Goal: Transaction & Acquisition: Download file/media

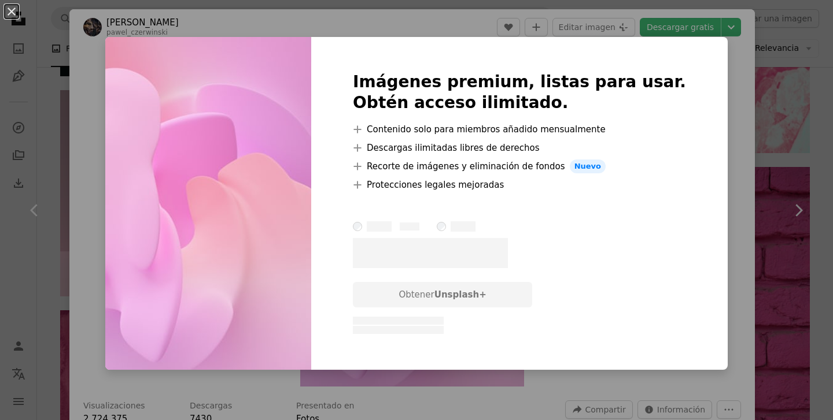
scroll to position [14628, 0]
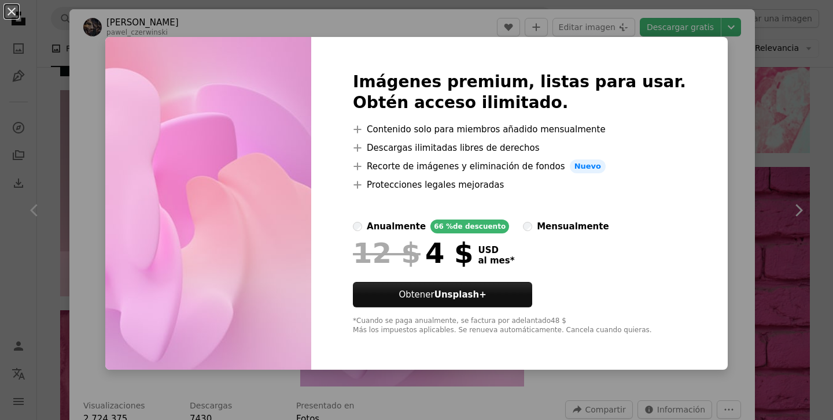
click at [515, 35] on div "An X shape Imágenes premium, listas para usar. Obtén acceso ilimitado. A plus s…" at bounding box center [416, 210] width 833 height 420
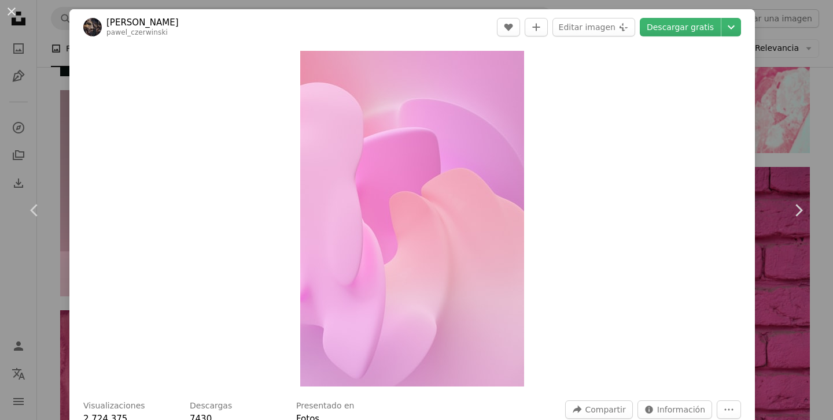
click at [39, 94] on div "An X shape Chevron left Chevron right [PERSON_NAME] pawel_czerwinski A heart A …" at bounding box center [416, 210] width 833 height 420
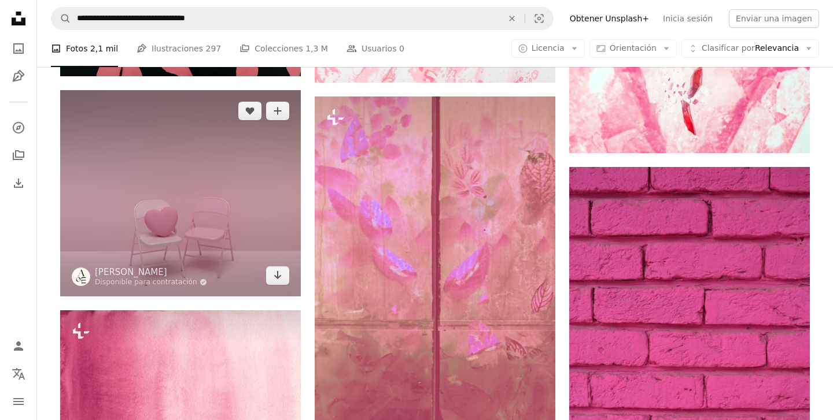
click at [114, 140] on img at bounding box center [180, 193] width 241 height 206
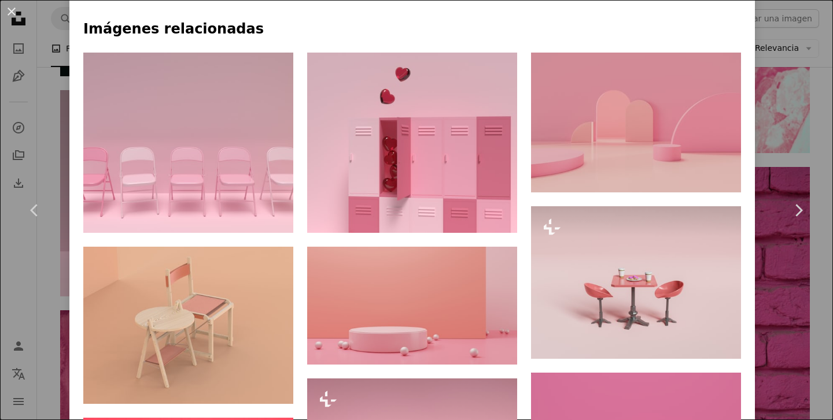
scroll to position [730, 0]
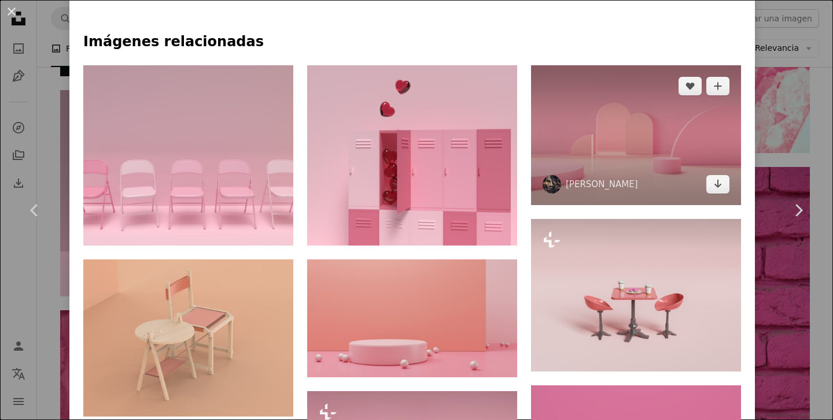
click at [570, 108] on img at bounding box center [636, 135] width 210 height 140
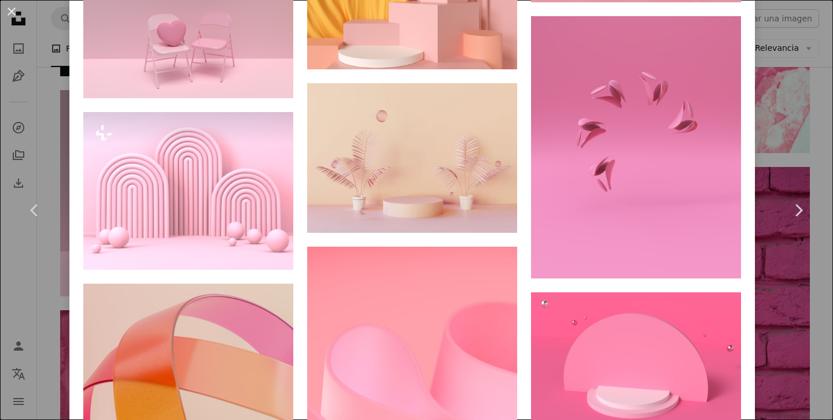
scroll to position [1200, 0]
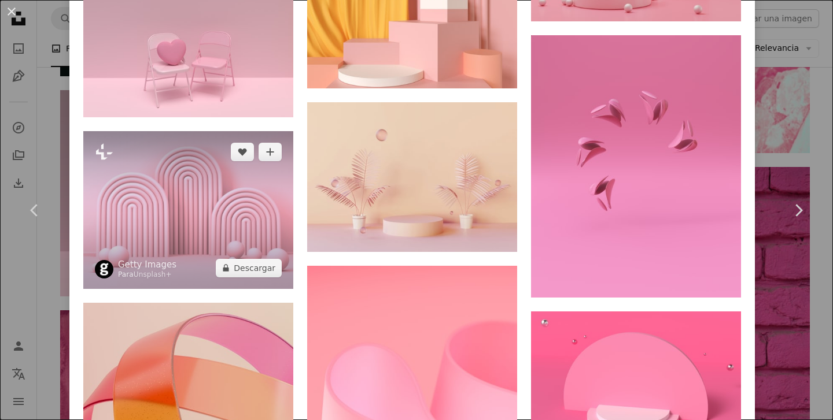
click at [220, 258] on img at bounding box center [188, 209] width 210 height 157
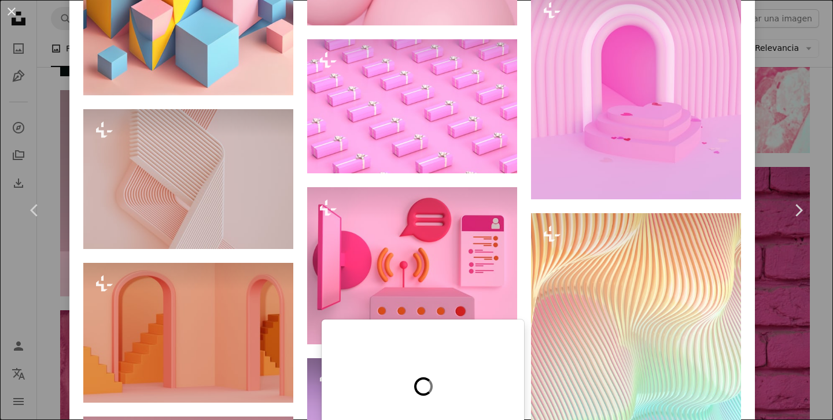
scroll to position [1103, 0]
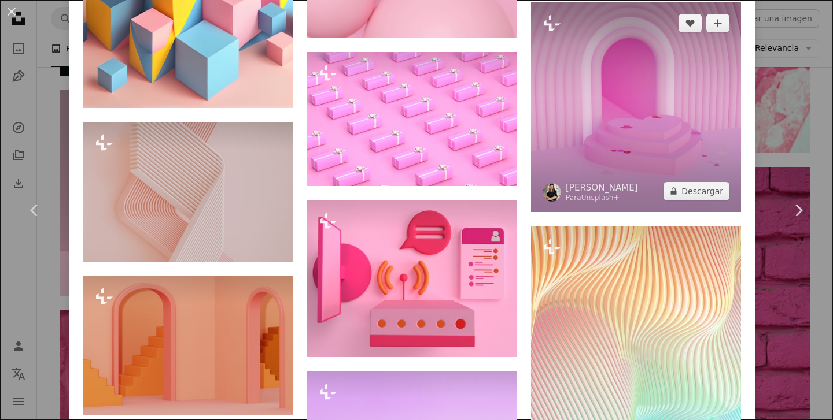
click at [576, 98] on img at bounding box center [636, 107] width 210 height 210
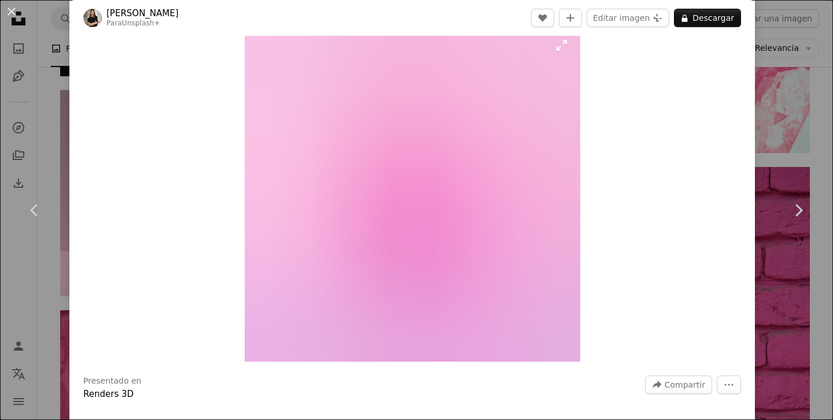
scroll to position [24, 0]
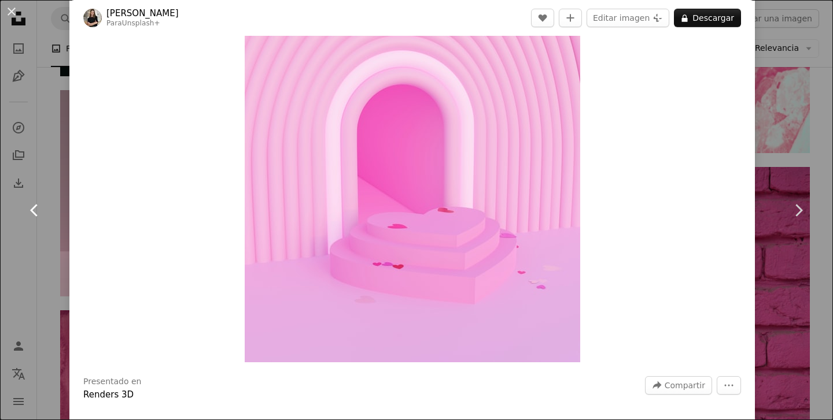
click at [35, 255] on link "Chevron left" at bounding box center [34, 210] width 69 height 111
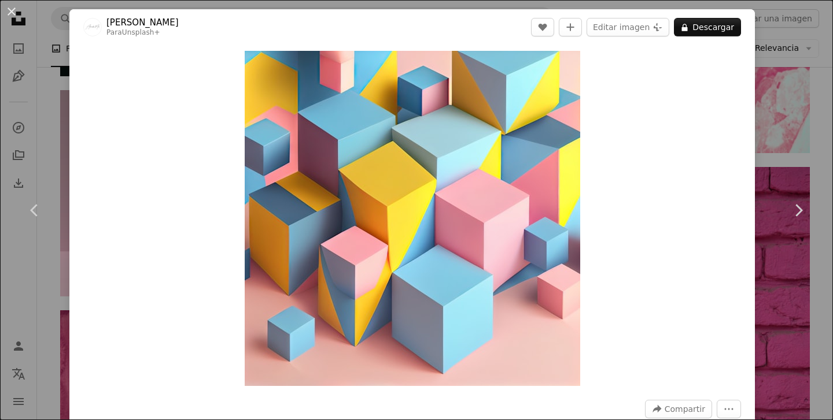
scroll to position [0, 696]
click at [11, 12] on button "An X shape" at bounding box center [12, 12] width 14 height 14
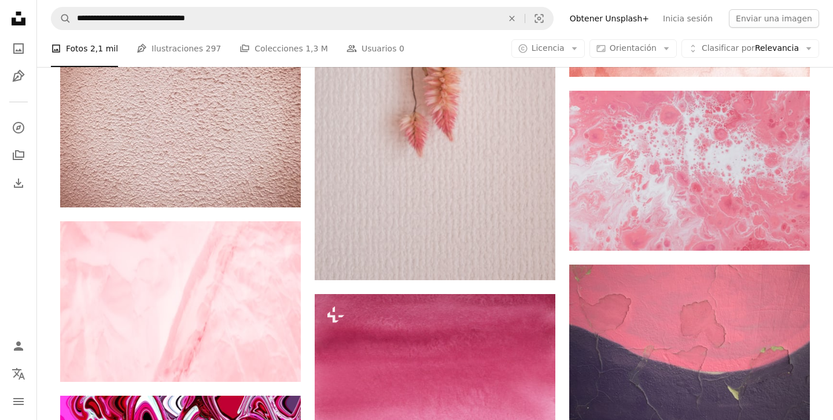
scroll to position [16107, 0]
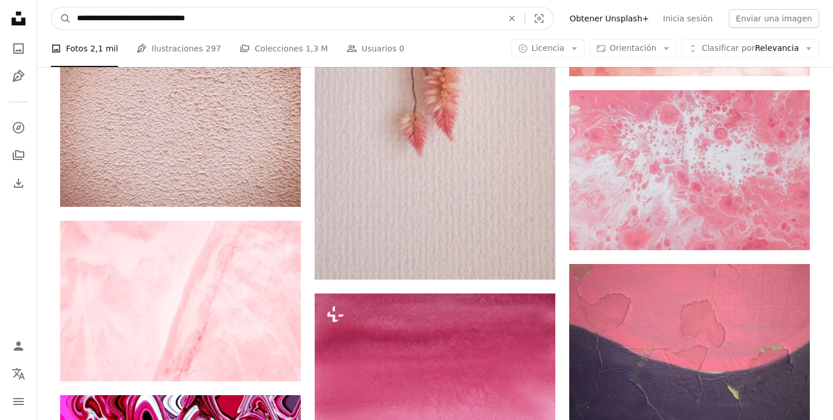
click at [251, 17] on input "**********" at bounding box center [285, 19] width 428 height 22
type input "**********"
click at [61, 19] on button "A magnifying glass" at bounding box center [61, 19] width 20 height 22
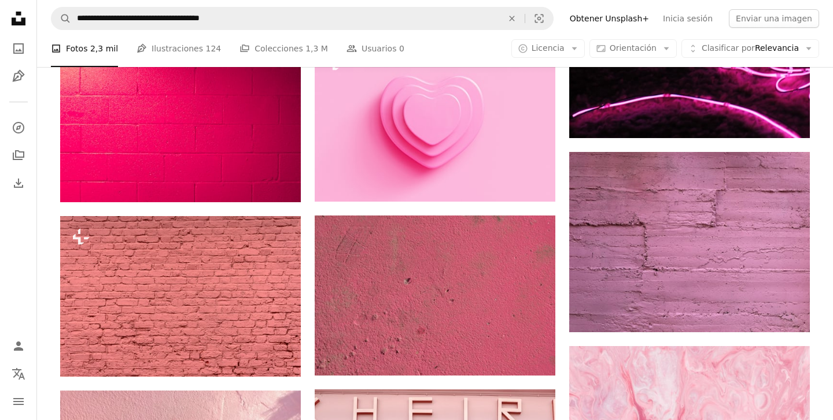
scroll to position [6422, 0]
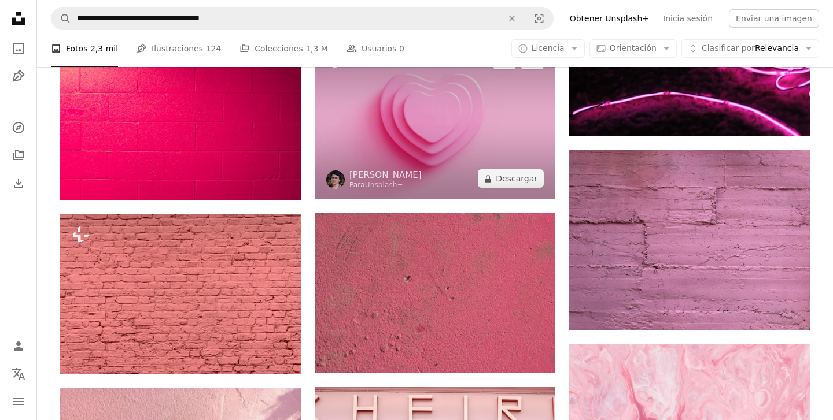
click at [378, 160] on img at bounding box center [435, 119] width 241 height 160
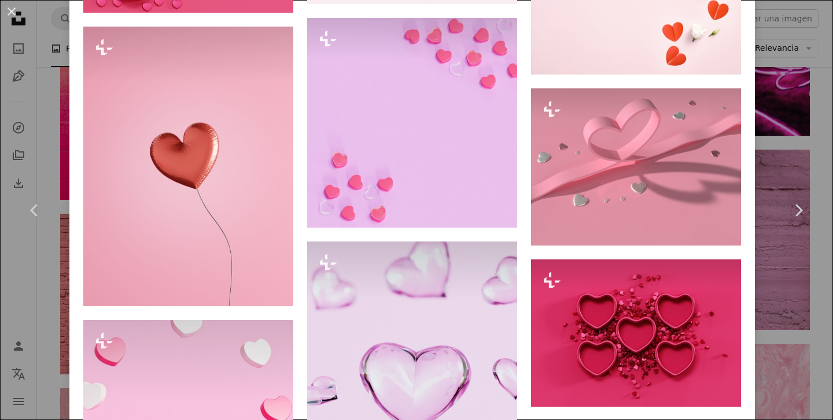
scroll to position [3165, 0]
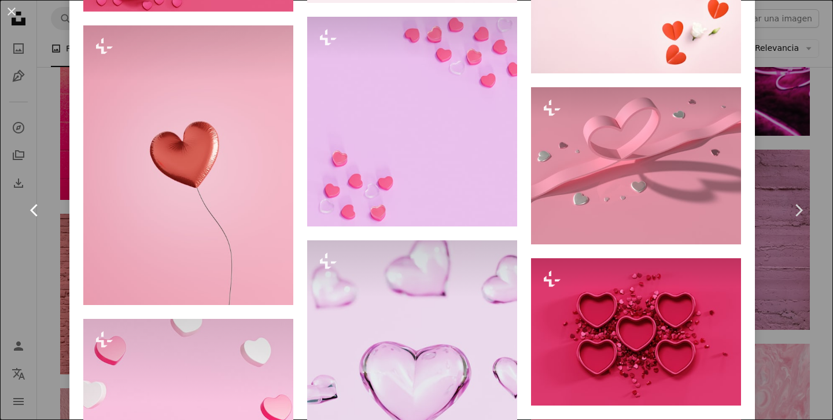
click at [51, 237] on link "Chevron left" at bounding box center [34, 210] width 69 height 111
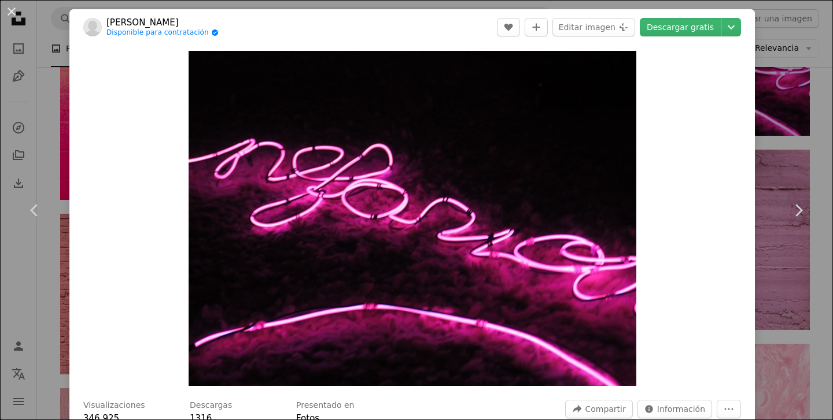
click at [47, 113] on div "An X shape Chevron left Chevron right [PERSON_NAME] Disponible para contratació…" at bounding box center [416, 210] width 833 height 420
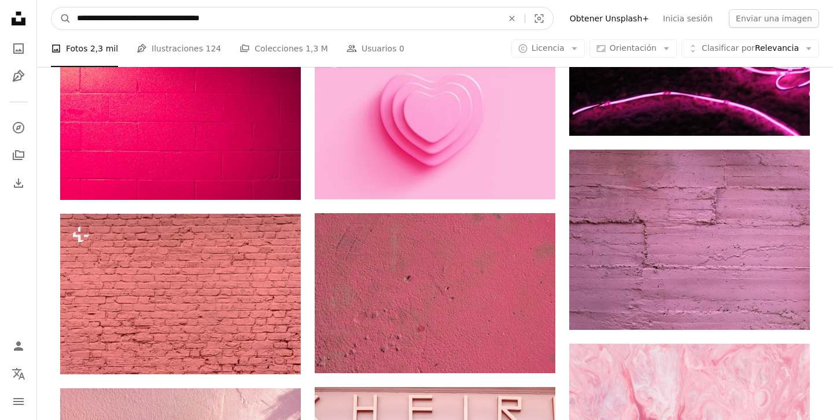
click at [258, 23] on input "**********" at bounding box center [285, 19] width 428 height 22
type input "**********"
click at [61, 19] on button "A magnifying glass" at bounding box center [61, 19] width 20 height 22
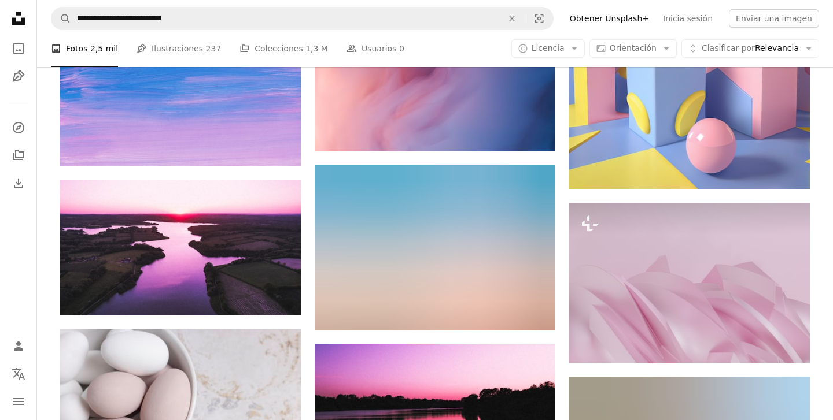
scroll to position [7963, 0]
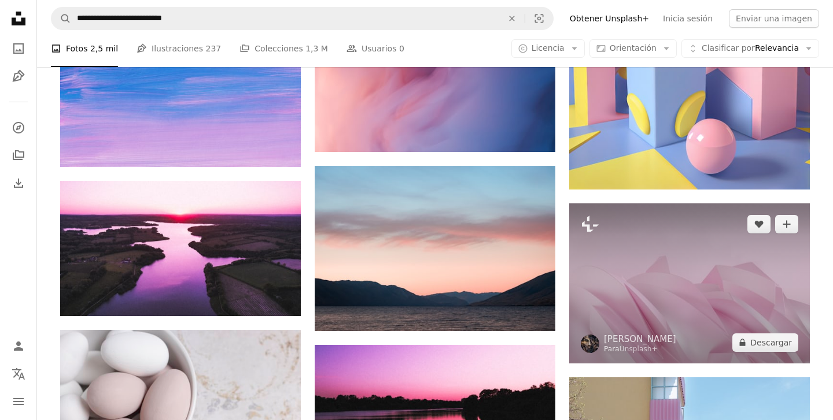
click at [616, 309] on img at bounding box center [689, 284] width 241 height 160
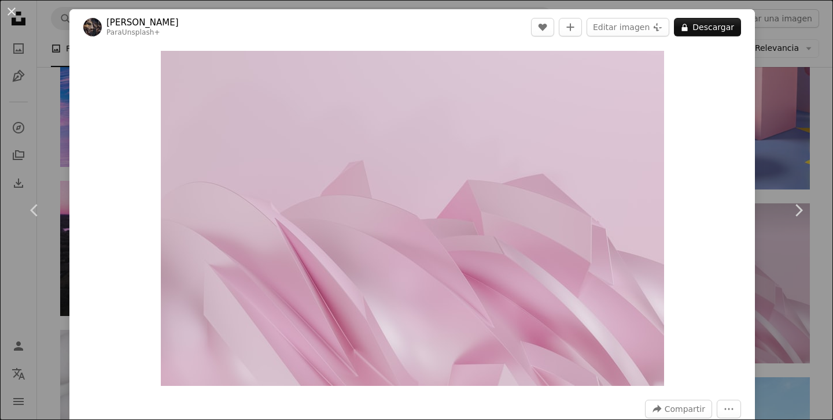
click at [43, 300] on div "An X shape Chevron left Chevron right [PERSON_NAME] Para Unsplash+ A heart A pl…" at bounding box center [416, 210] width 833 height 420
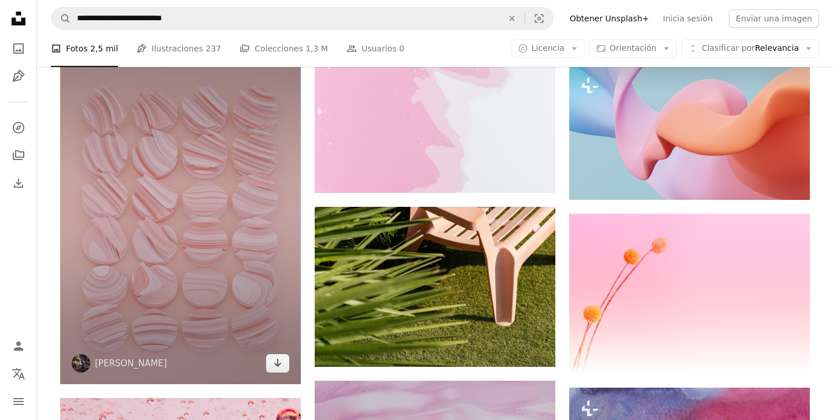
scroll to position [9518, 0]
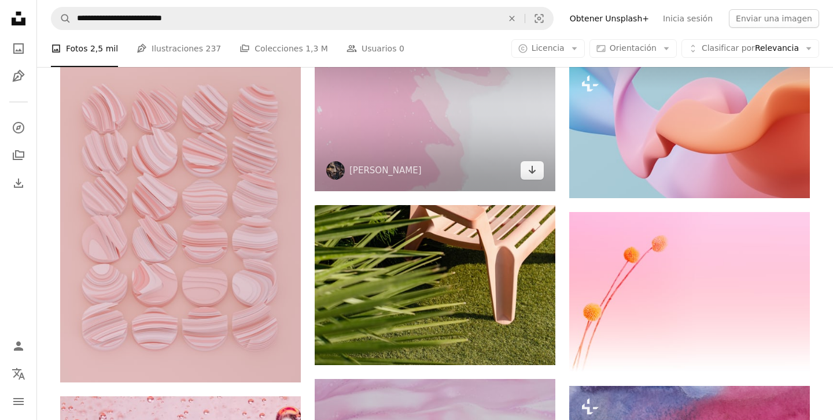
click at [406, 102] on img at bounding box center [435, 111] width 241 height 160
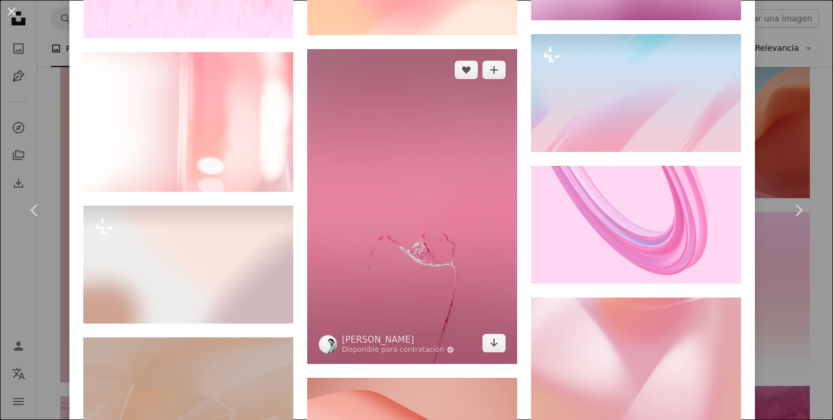
scroll to position [1530, 0]
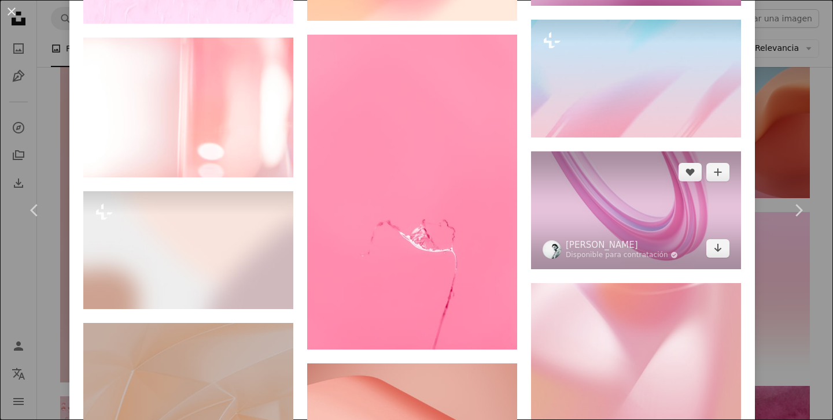
click at [567, 197] on img at bounding box center [636, 210] width 210 height 118
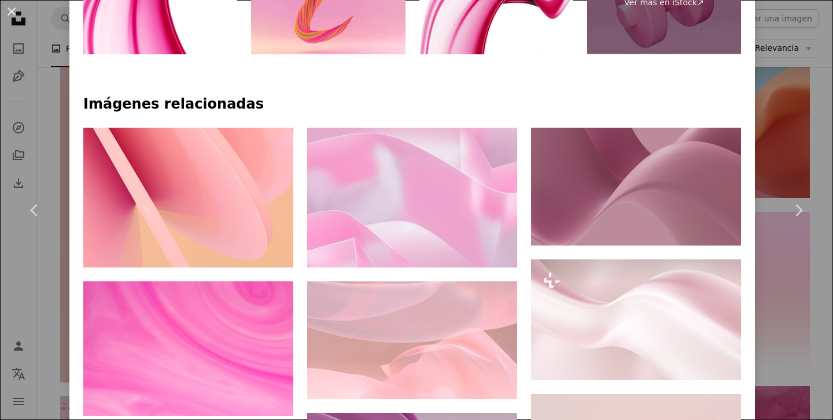
scroll to position [663, 0]
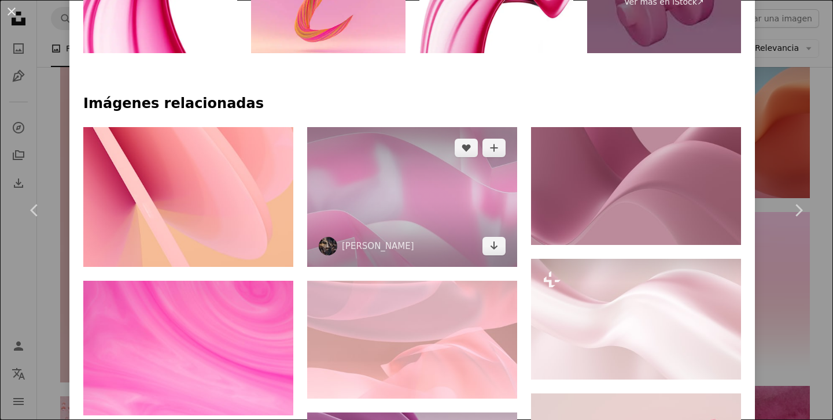
click at [475, 194] on img at bounding box center [412, 197] width 210 height 140
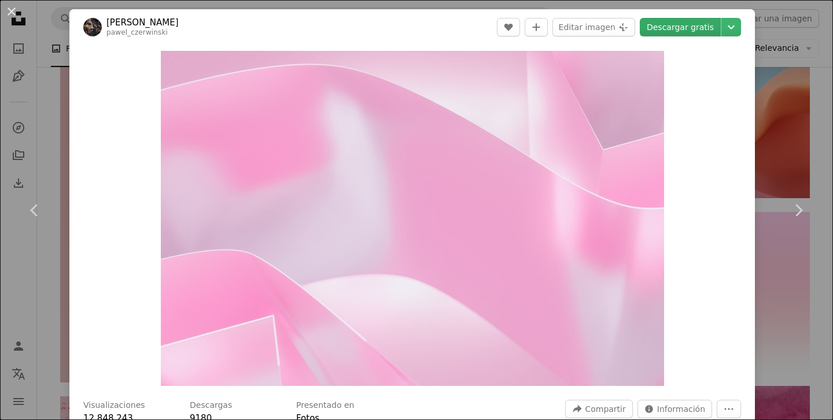
click at [678, 33] on link "Descargar gratis" at bounding box center [679, 27] width 81 height 19
